Goal: Navigation & Orientation: Go to known website

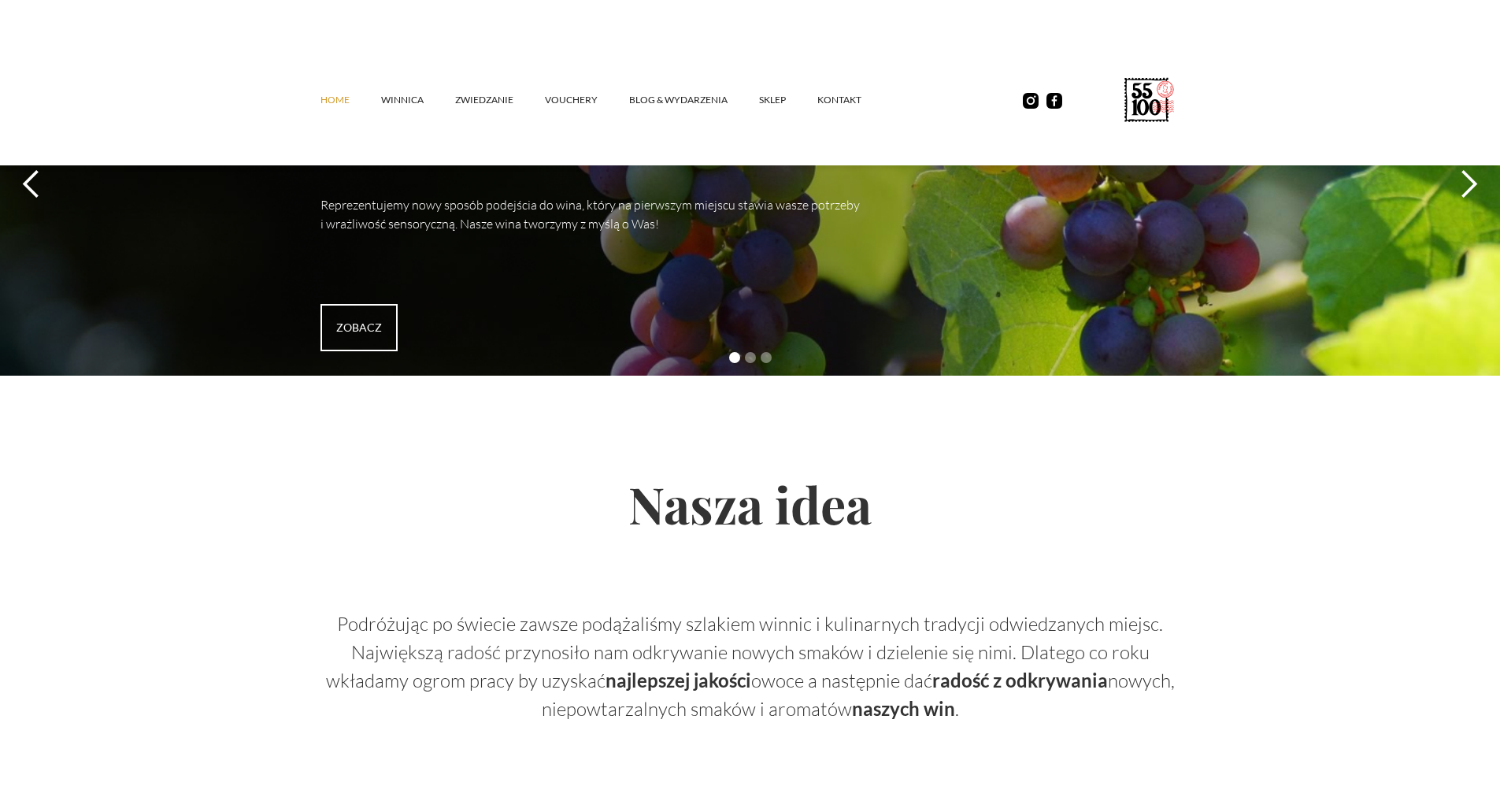
scroll to position [4353, 0]
